Goal: Information Seeking & Learning: Learn about a topic

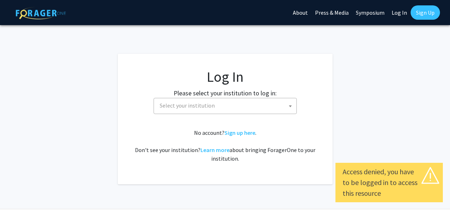
select select
click at [216, 107] on span "Select your institution" at bounding box center [227, 105] width 140 height 15
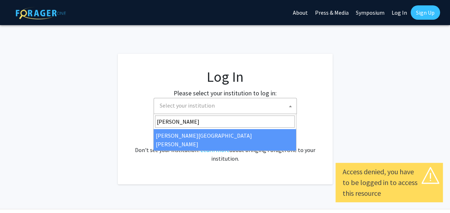
type input "john"
select select "1"
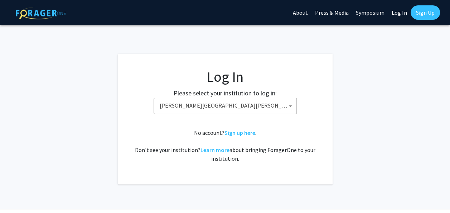
click at [182, 137] on div "No account? Sign up here . Don't see your institution? Learn more about bringin…" at bounding box center [225, 145] width 186 height 34
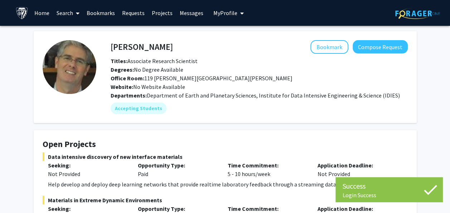
click at [36, 10] on link "Home" at bounding box center [42, 12] width 22 height 25
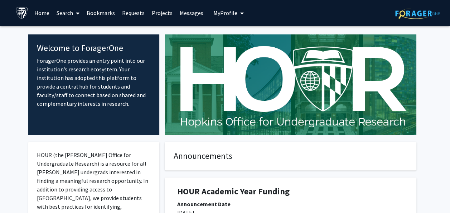
click at [75, 14] on span at bounding box center [76, 13] width 6 height 25
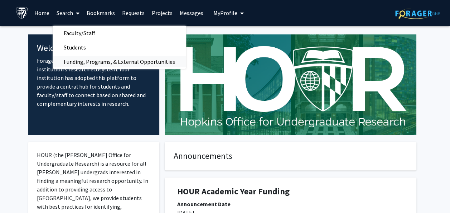
click at [108, 60] on span "Funding, Programs, & External Opportunities" at bounding box center [119, 61] width 133 height 14
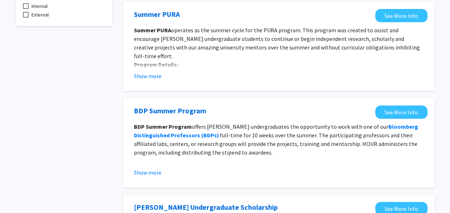
scroll to position [75, 0]
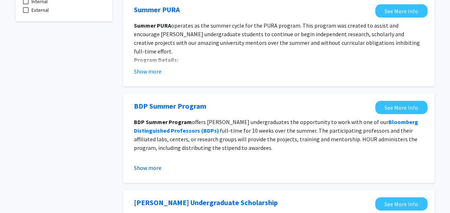
click at [150, 167] on button "Show more" at bounding box center [148, 167] width 28 height 9
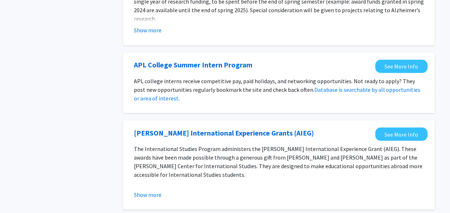
scroll to position [606, 0]
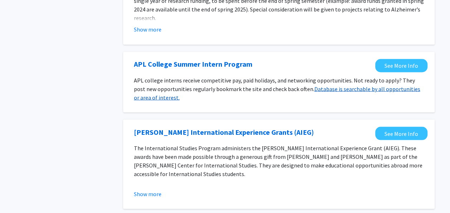
click at [330, 89] on link "Database is searchable by all opportunities or area of interest." at bounding box center [277, 93] width 287 height 16
